Goal: Task Accomplishment & Management: Complete application form

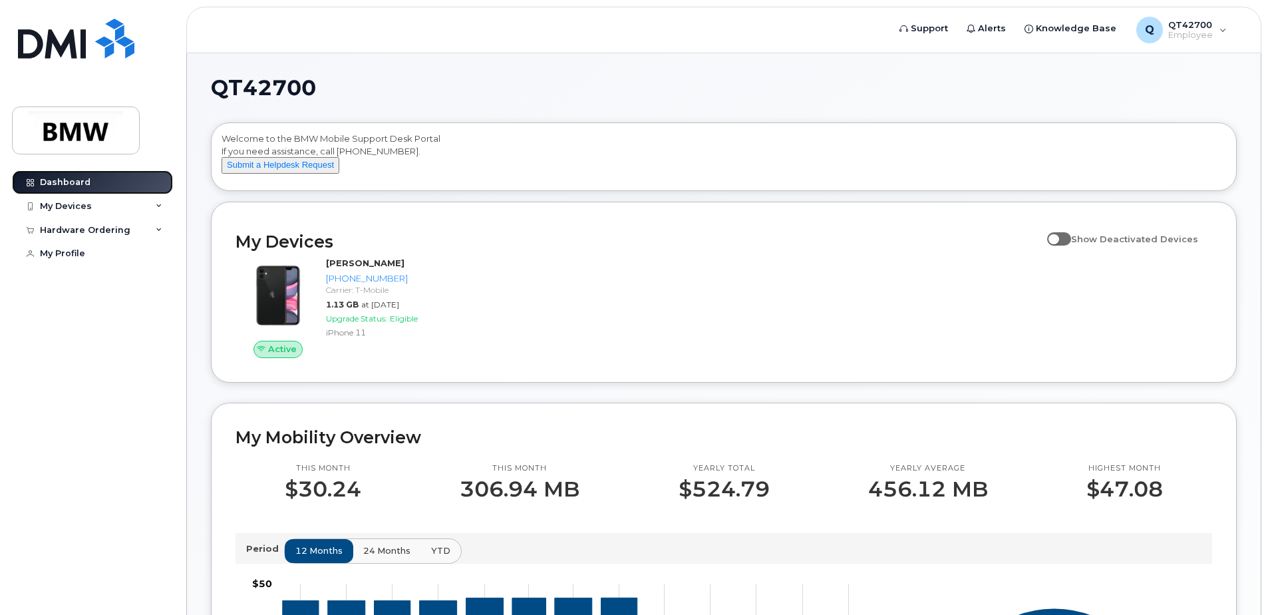
click at [65, 191] on link "Dashboard" at bounding box center [92, 182] width 161 height 24
click at [160, 207] on icon at bounding box center [159, 206] width 7 height 7
click at [158, 230] on icon at bounding box center [159, 230] width 7 height 7
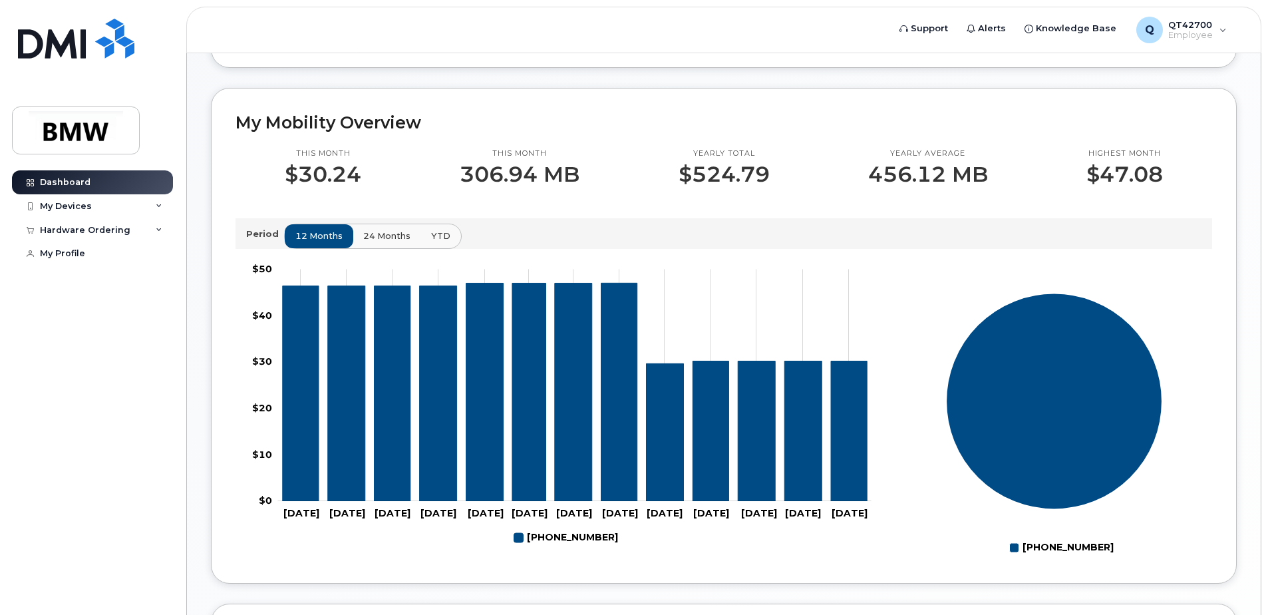
scroll to position [564, 0]
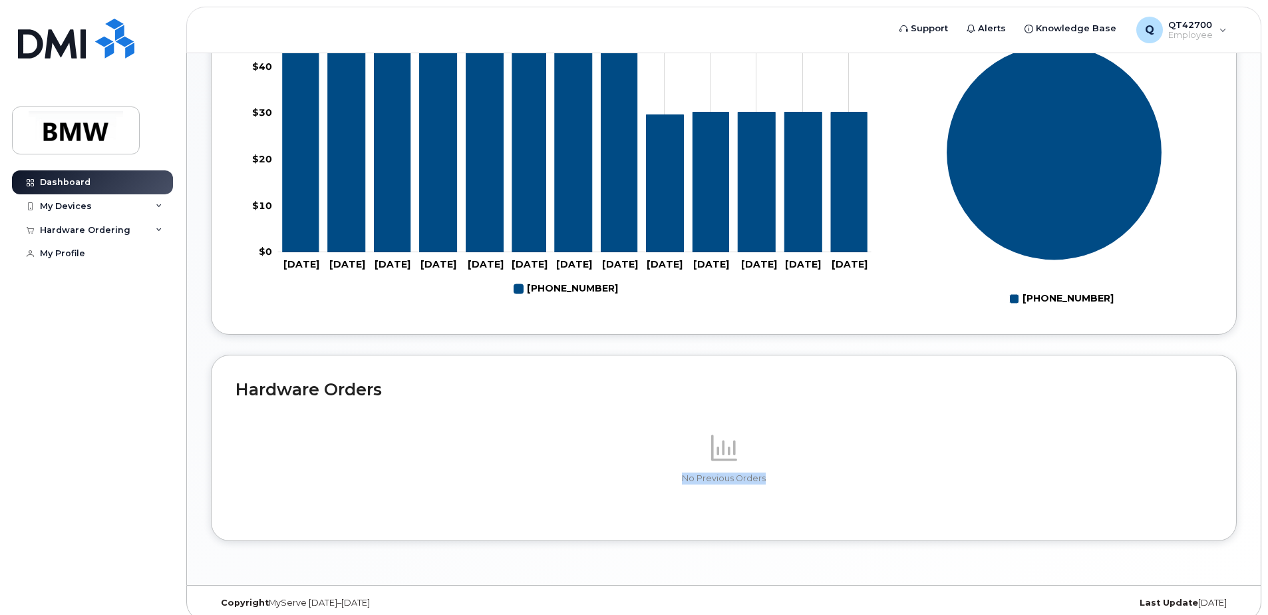
drag, startPoint x: 1257, startPoint y: 331, endPoint x: 1252, endPoint y: 322, distance: 10.4
click at [1256, 321] on div "QT42700 Welcome to the BMW Mobile Support Desk Portal If you need assistance, c…" at bounding box center [724, 37] width 1074 height 1095
click at [79, 186] on div "Dashboard" at bounding box center [65, 182] width 51 height 11
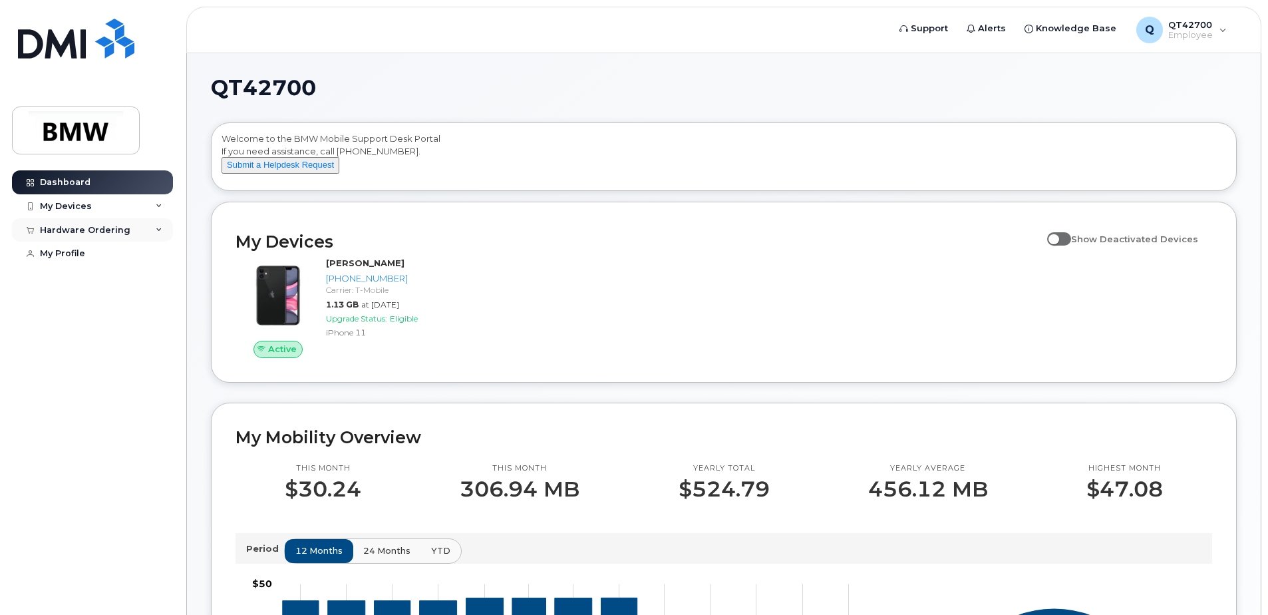
click at [154, 231] on div "Hardware Ordering" at bounding box center [92, 230] width 161 height 24
click at [154, 229] on div "Hardware Ordering" at bounding box center [92, 230] width 161 height 24
click at [75, 251] on div "My Profile" at bounding box center [62, 253] width 45 height 11
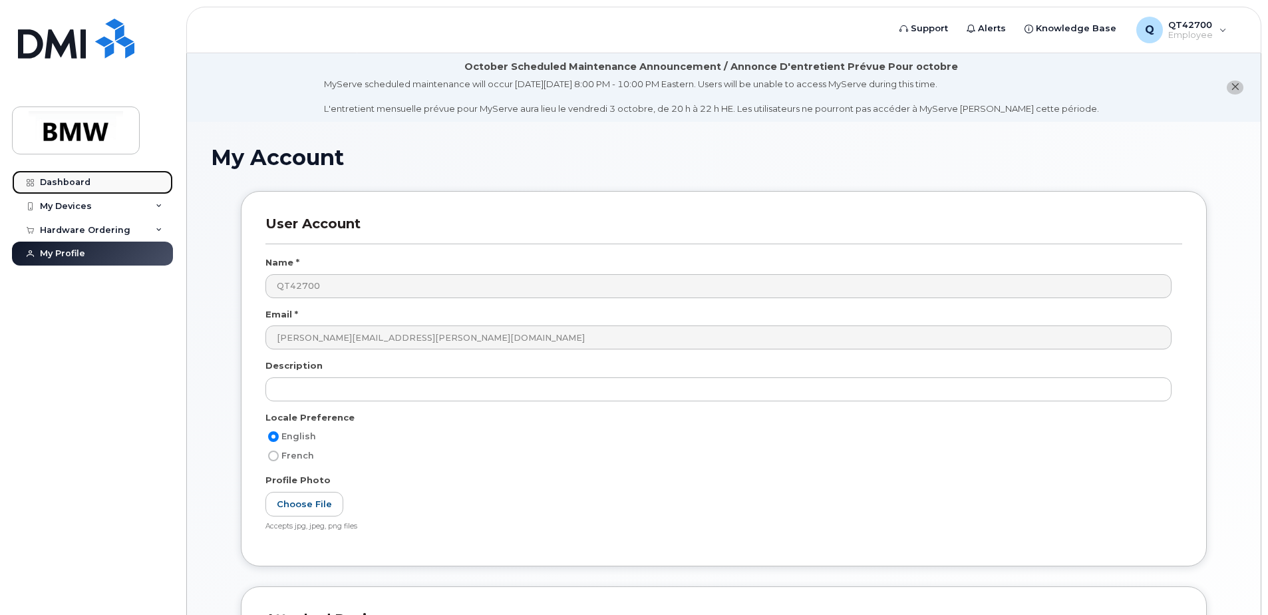
click at [86, 188] on link "Dashboard" at bounding box center [92, 182] width 161 height 24
click at [76, 177] on div "Dashboard" at bounding box center [65, 182] width 51 height 11
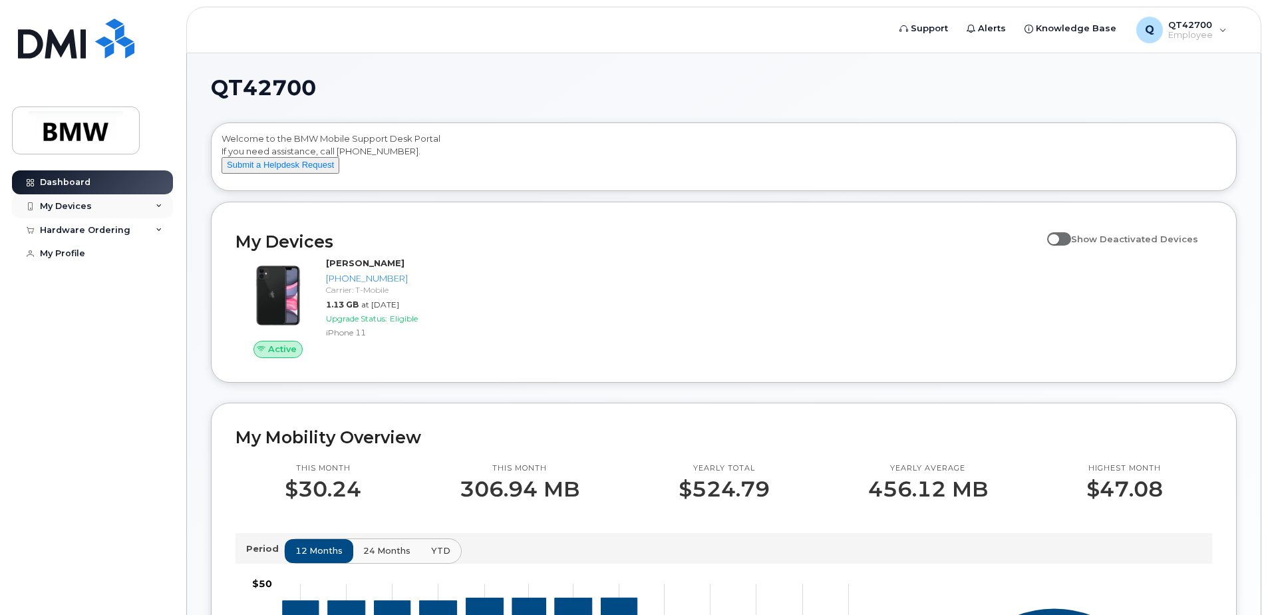
click at [77, 204] on div "My Devices" at bounding box center [66, 206] width 52 height 11
click at [52, 252] on div "My Profile" at bounding box center [62, 253] width 45 height 11
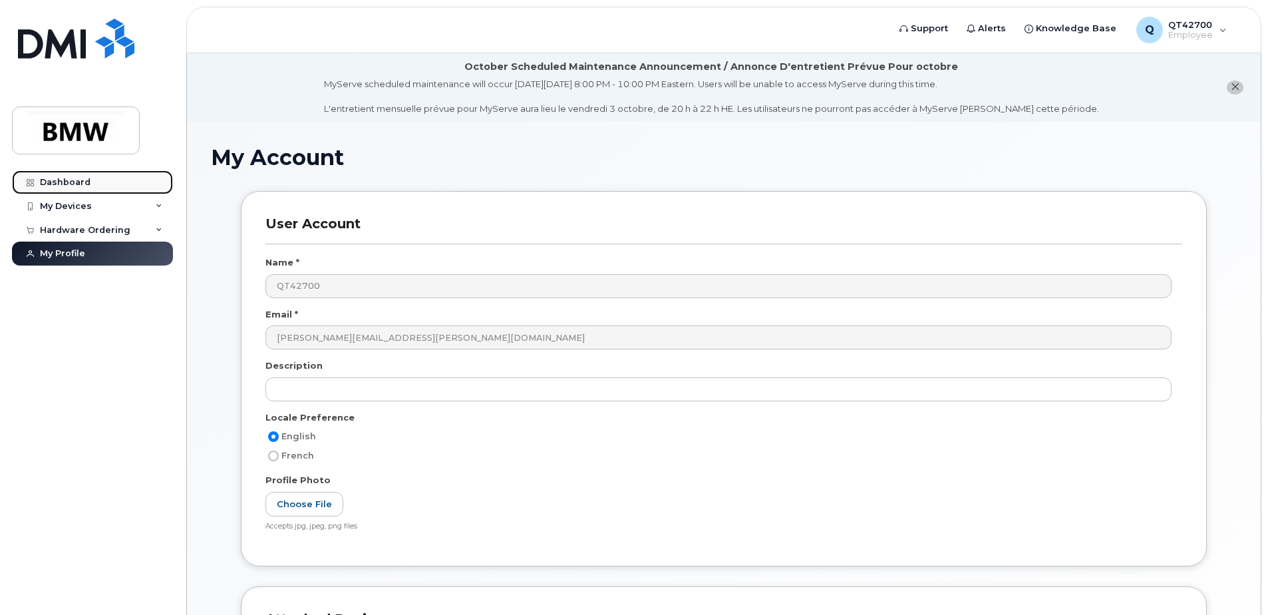
click at [79, 182] on div "Dashboard" at bounding box center [65, 182] width 51 height 11
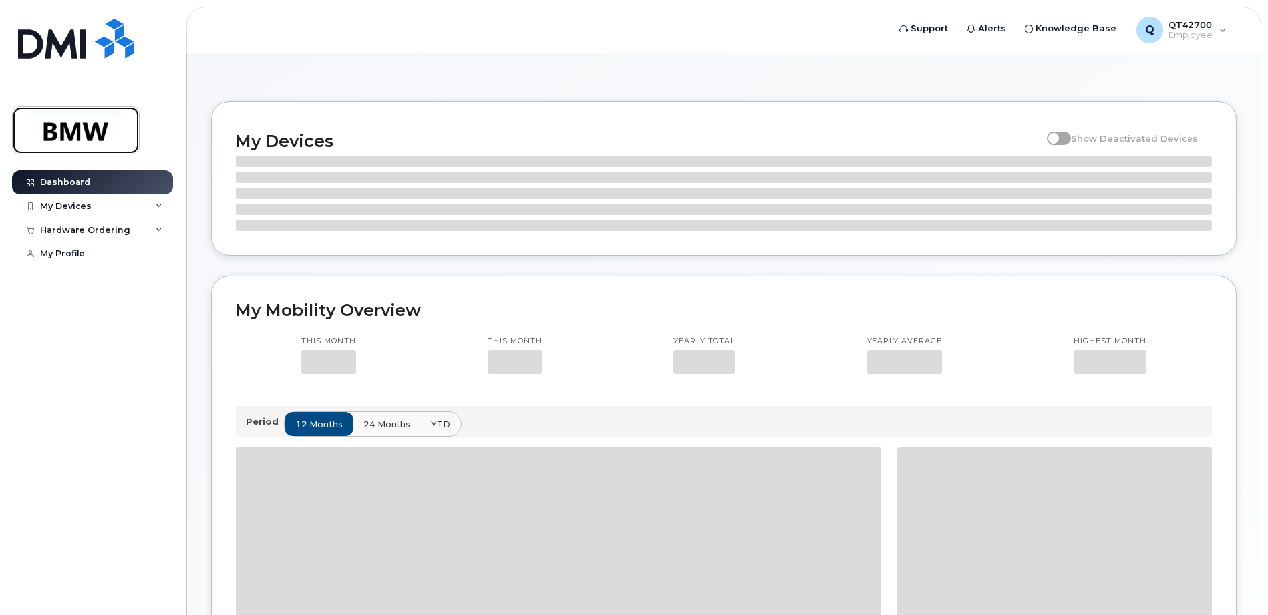
click at [83, 141] on img at bounding box center [76, 130] width 102 height 39
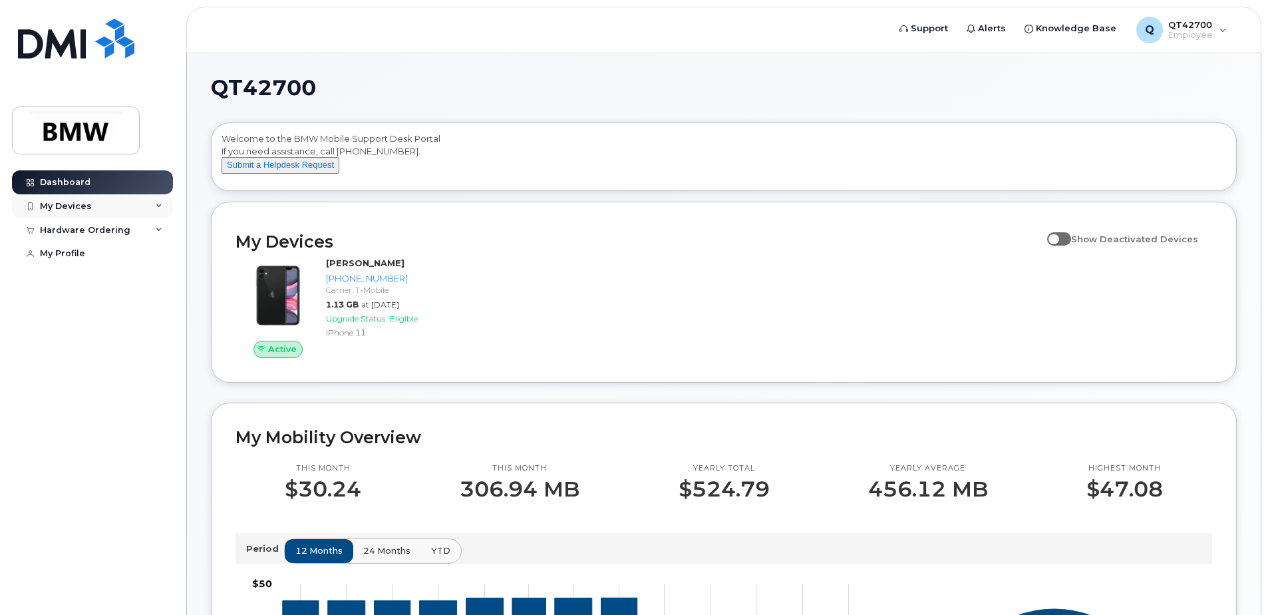
click at [53, 201] on div "My Devices" at bounding box center [66, 206] width 52 height 11
click at [64, 204] on div "My Devices" at bounding box center [66, 206] width 52 height 11
drag, startPoint x: 64, startPoint y: 204, endPoint x: 69, endPoint y: 183, distance: 21.8
click at [69, 183] on div "Dashboard" at bounding box center [65, 182] width 51 height 11
click at [69, 226] on div "Hardware Ordering" at bounding box center [85, 230] width 90 height 11
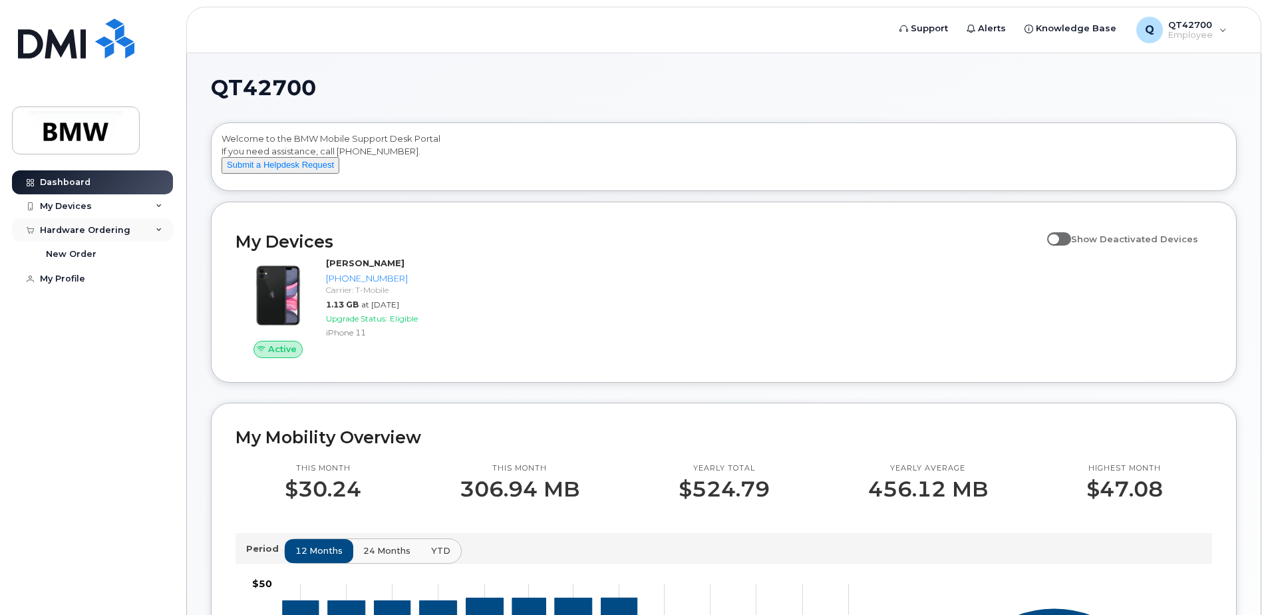
click at [65, 231] on div "Hardware Ordering" at bounding box center [85, 230] width 90 height 11
click at [65, 232] on div "Hardware Ordering" at bounding box center [85, 230] width 90 height 11
drag, startPoint x: 65, startPoint y: 232, endPoint x: 158, endPoint y: 225, distance: 92.7
click at [158, 225] on div "Hardware Ordering" at bounding box center [92, 230] width 161 height 24
click at [156, 225] on div "Hardware Ordering" at bounding box center [92, 230] width 161 height 24
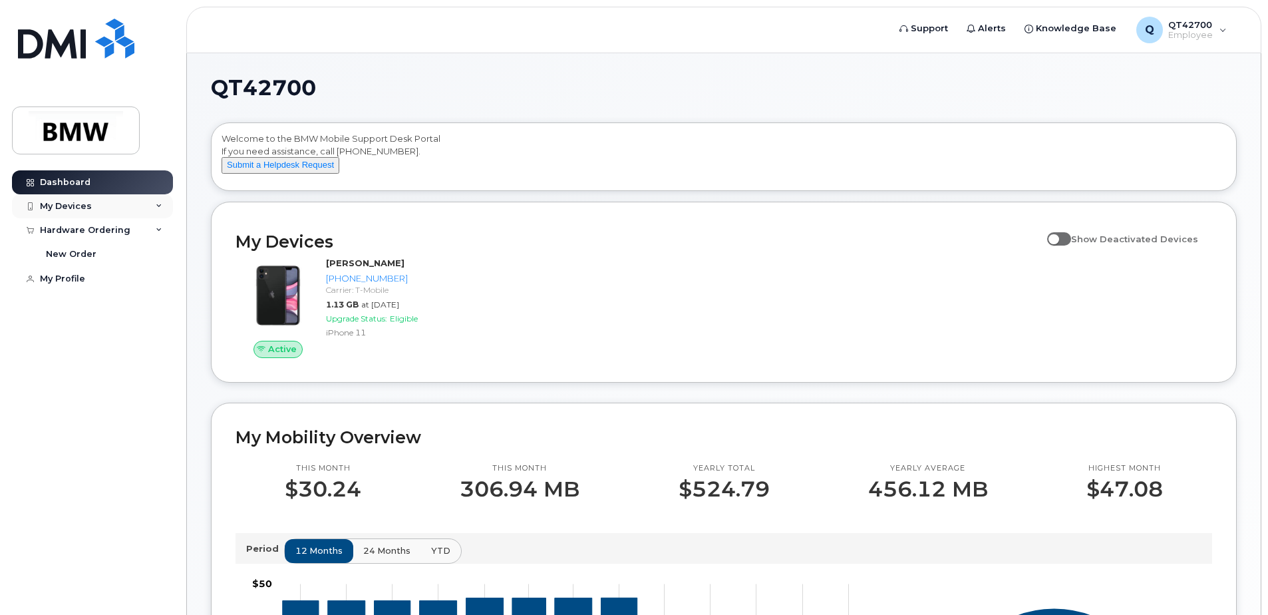
click at [162, 210] on div "My Devices" at bounding box center [92, 206] width 161 height 24
click at [109, 202] on div "My Devices" at bounding box center [92, 206] width 161 height 24
click at [94, 206] on div "My Devices" at bounding box center [92, 206] width 161 height 24
click at [89, 186] on link "Dashboard" at bounding box center [92, 182] width 161 height 24
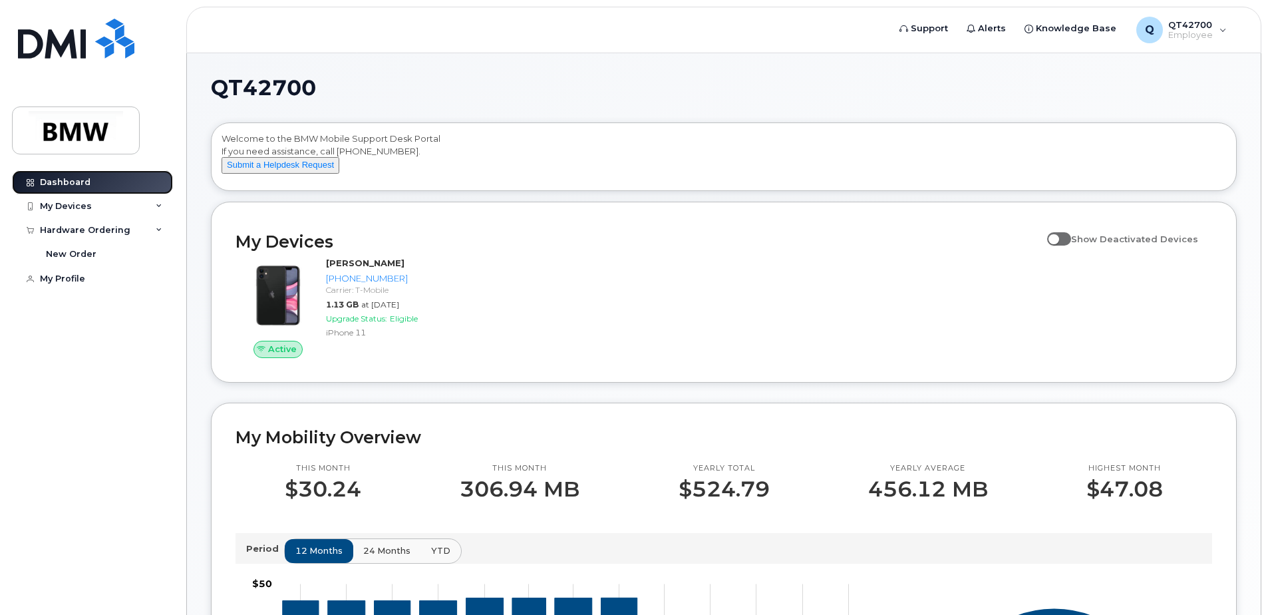
click at [88, 186] on div "Dashboard" at bounding box center [65, 182] width 51 height 11
click at [69, 206] on div "My Devices" at bounding box center [66, 206] width 52 height 11
click at [75, 204] on div "My Devices" at bounding box center [66, 206] width 52 height 11
click at [74, 205] on div "My Devices" at bounding box center [66, 206] width 52 height 11
drag, startPoint x: 74, startPoint y: 205, endPoint x: 45, endPoint y: 206, distance: 28.6
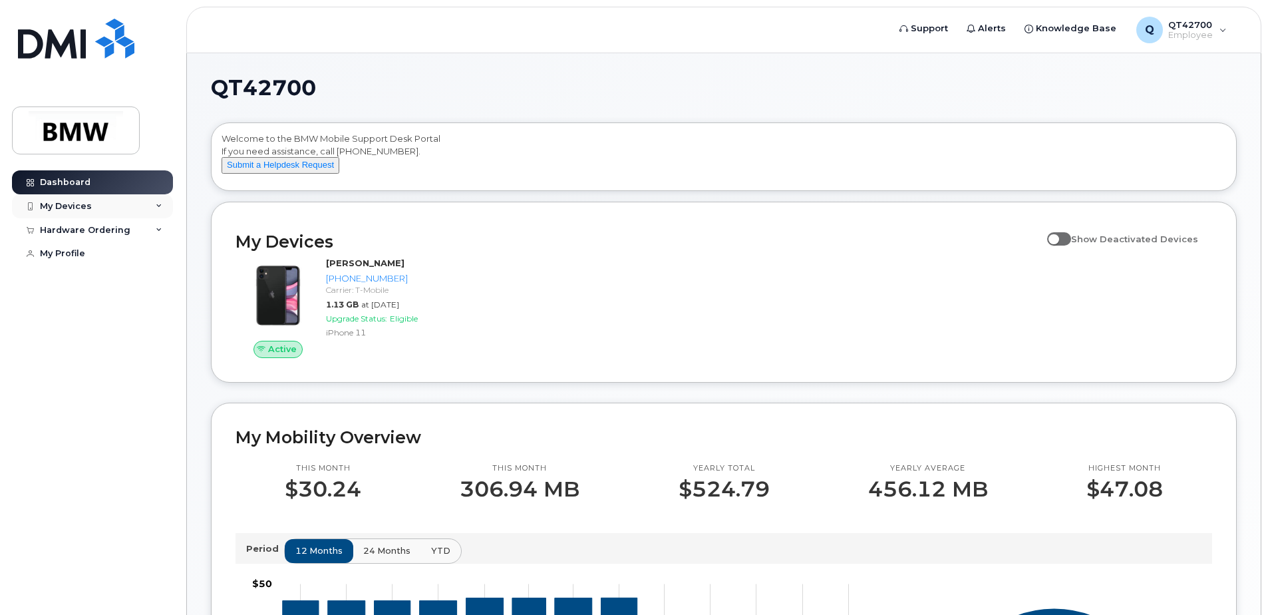
click at [45, 206] on div "My Devices" at bounding box center [66, 206] width 52 height 11
click at [56, 228] on div "Hardware Ordering" at bounding box center [85, 230] width 90 height 11
click at [60, 248] on div "New Order" at bounding box center [71, 254] width 51 height 12
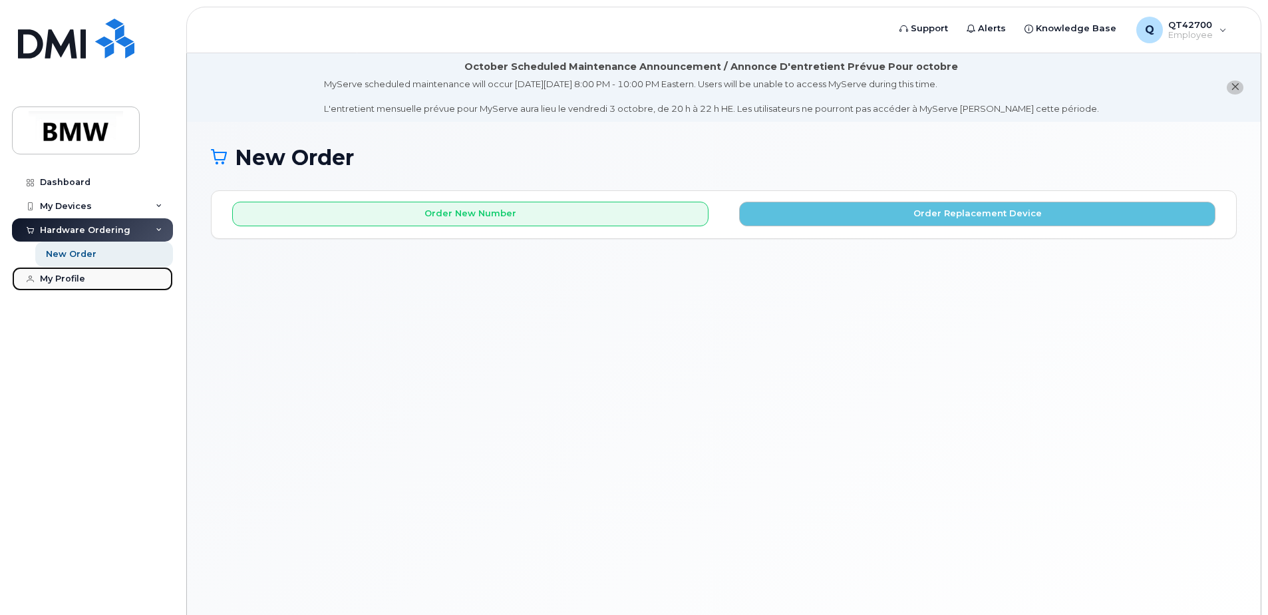
click at [57, 279] on div "My Profile" at bounding box center [62, 278] width 45 height 11
